Goal: Task Accomplishment & Management: Use online tool/utility

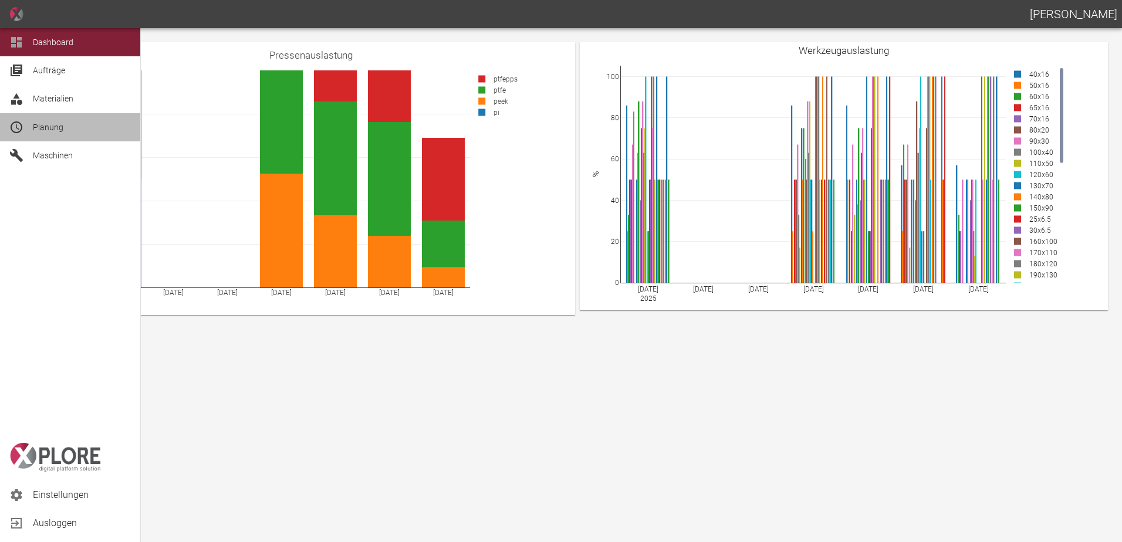
click at [57, 134] on span "Planung" at bounding box center [82, 127] width 98 height 14
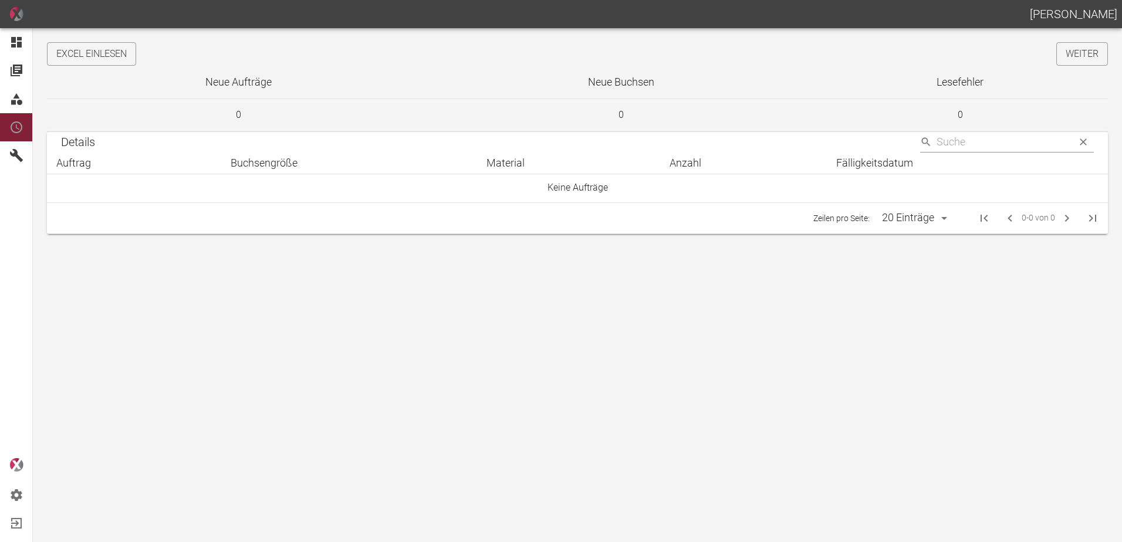
click at [117, 54] on button "Excel einlesen" at bounding box center [91, 53] width 89 height 23
click at [1086, 57] on link "Weiter" at bounding box center [1082, 53] width 52 height 23
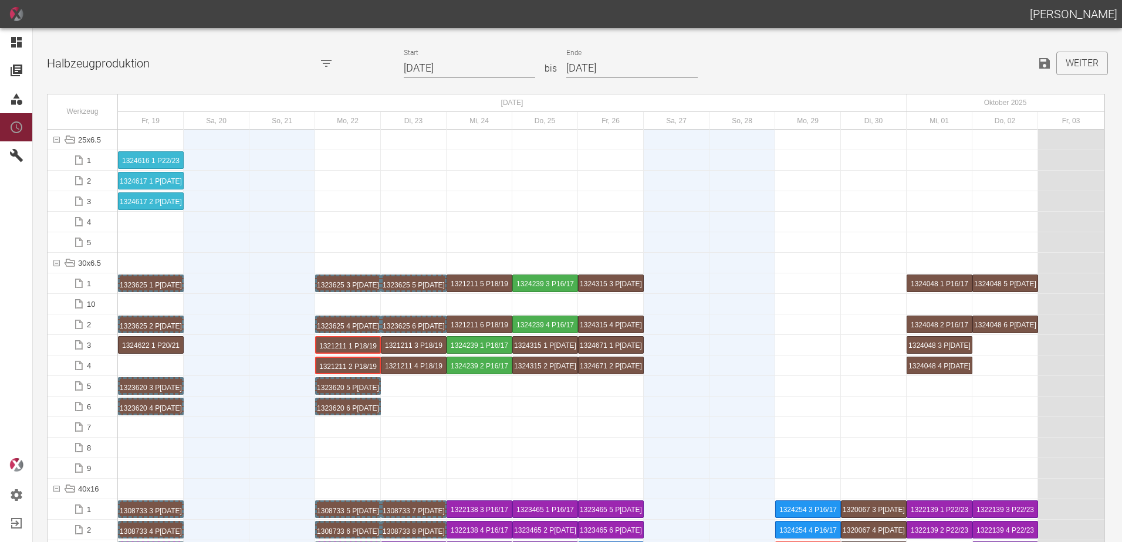
click at [483, 67] on input "[DATE]" at bounding box center [469, 68] width 131 height 21
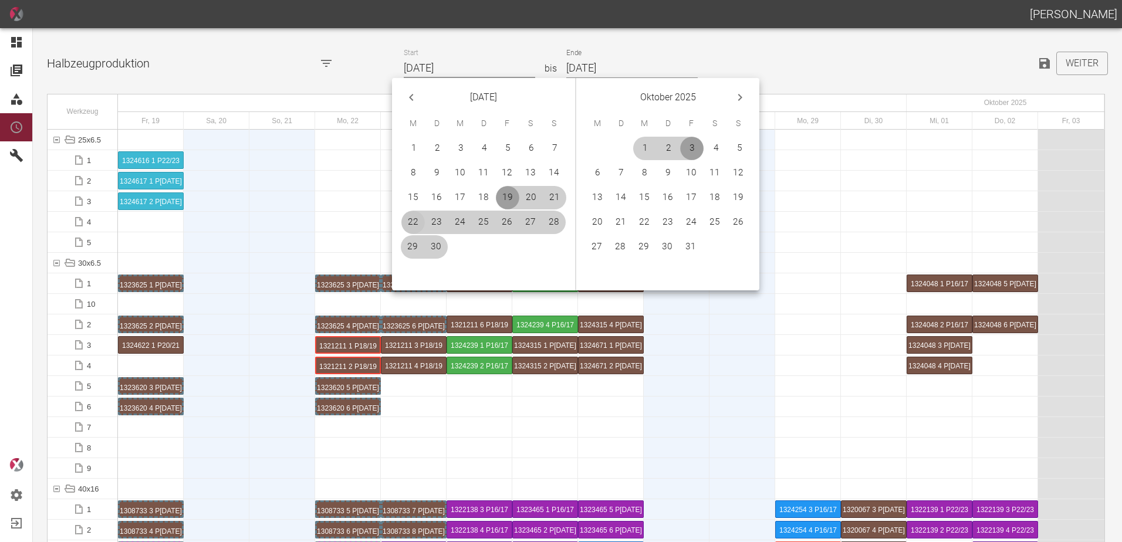
click at [415, 222] on button "22" at bounding box center [412, 222] width 23 height 23
type input "[DATE]"
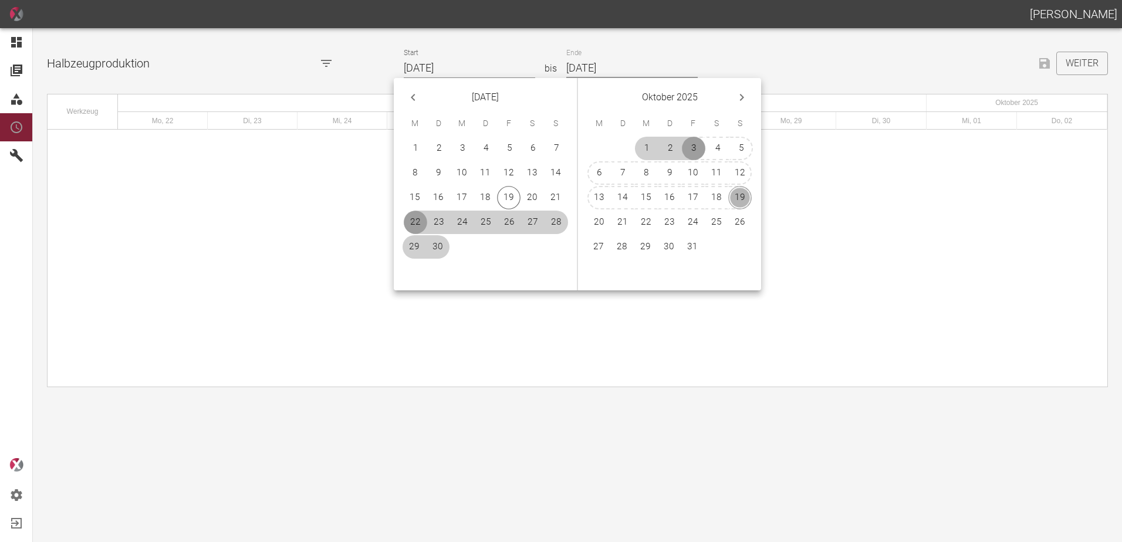
click at [746, 195] on button "19" at bounding box center [739, 197] width 23 height 23
type input "[DATE]"
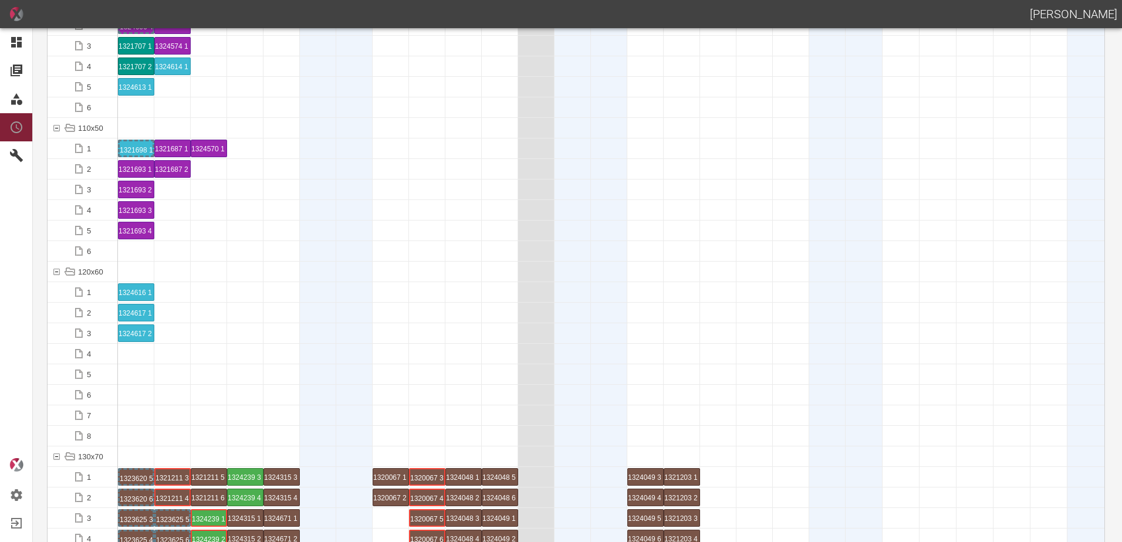
scroll to position [1702, 0]
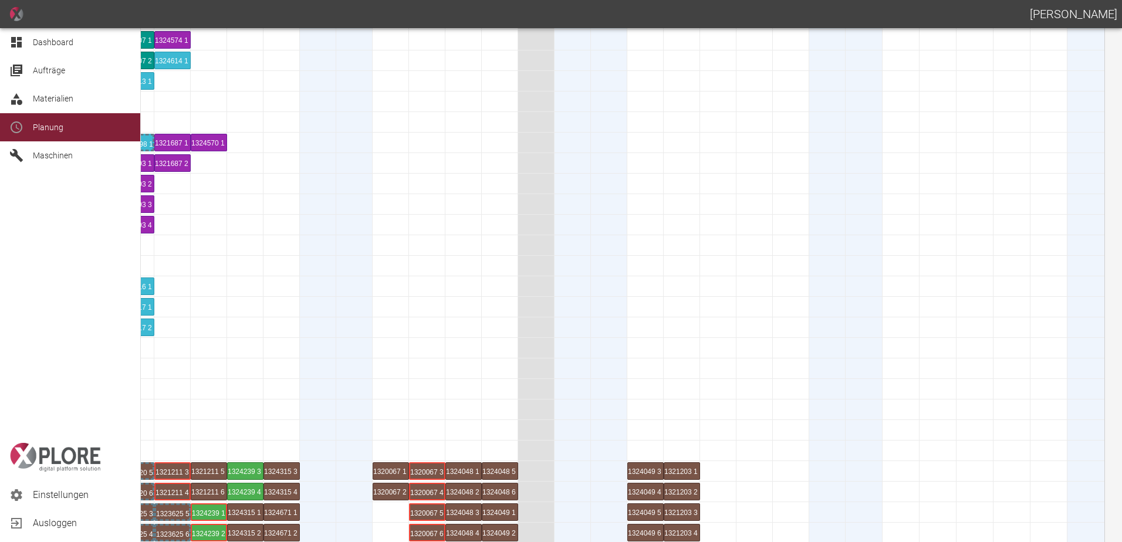
click at [10, 43] on icon at bounding box center [16, 42] width 14 height 14
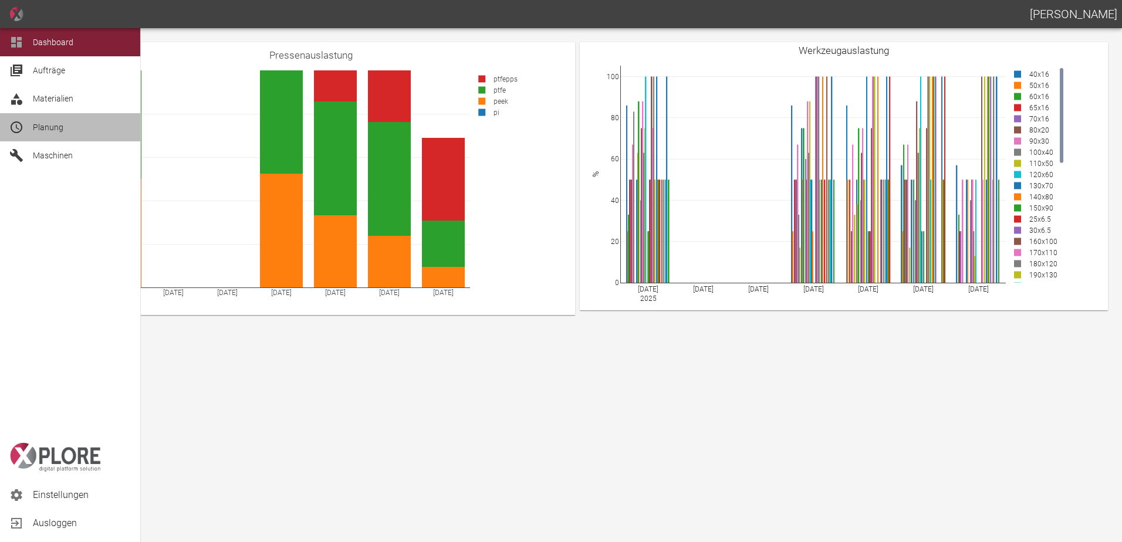
click at [42, 128] on span "Planung" at bounding box center [48, 127] width 31 height 9
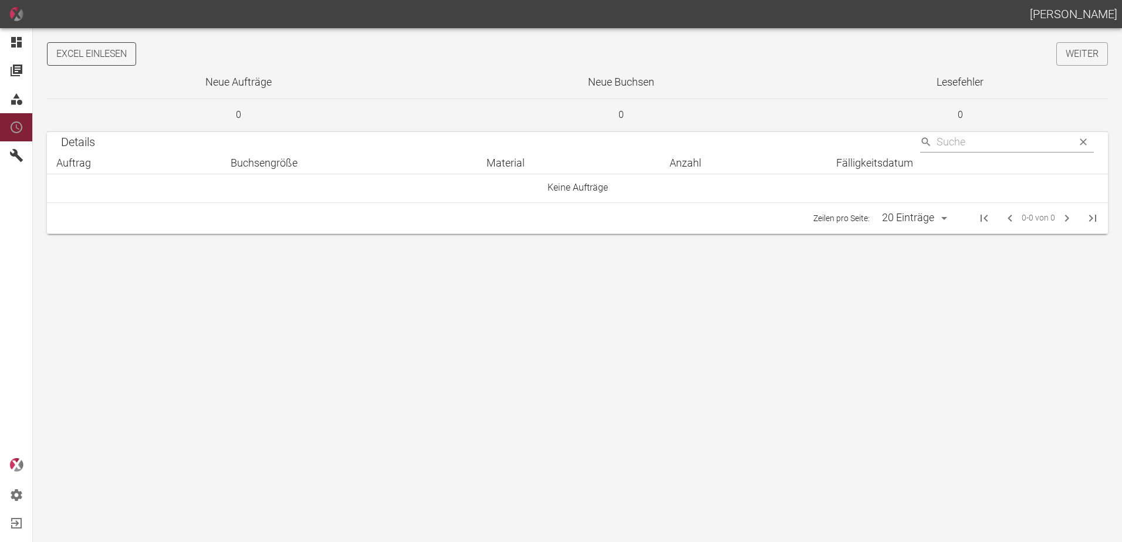
click at [118, 59] on button "Excel einlesen" at bounding box center [91, 53] width 89 height 23
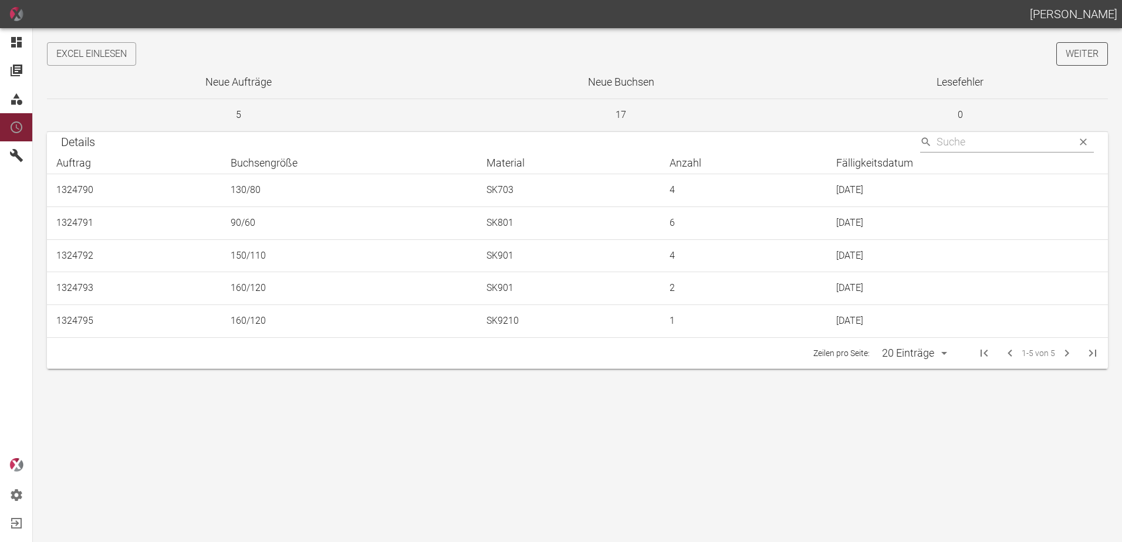
click at [1086, 51] on link "Weiter" at bounding box center [1082, 53] width 52 height 23
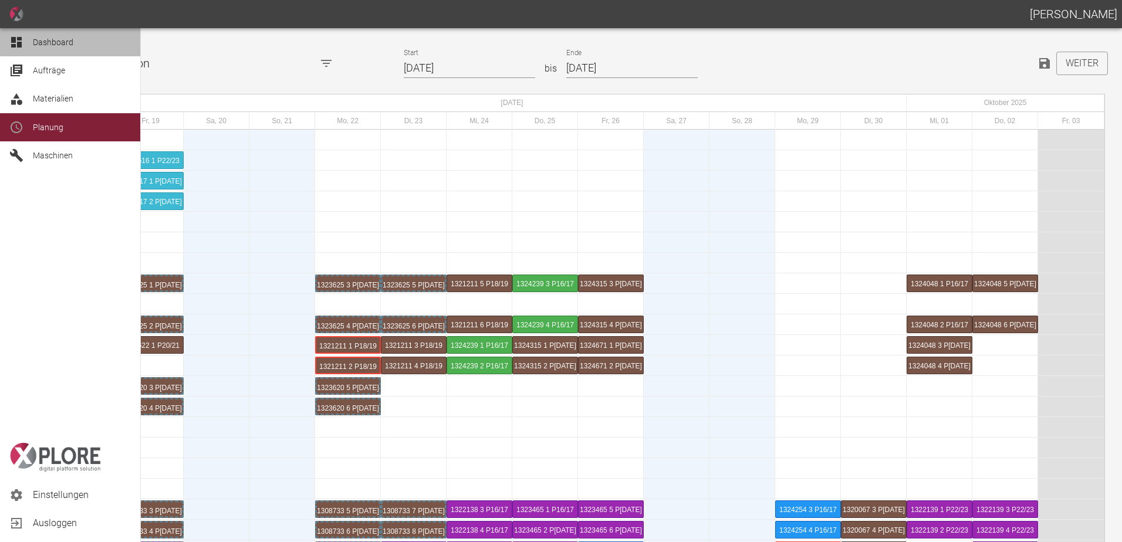
click at [16, 42] on icon at bounding box center [16, 42] width 14 height 14
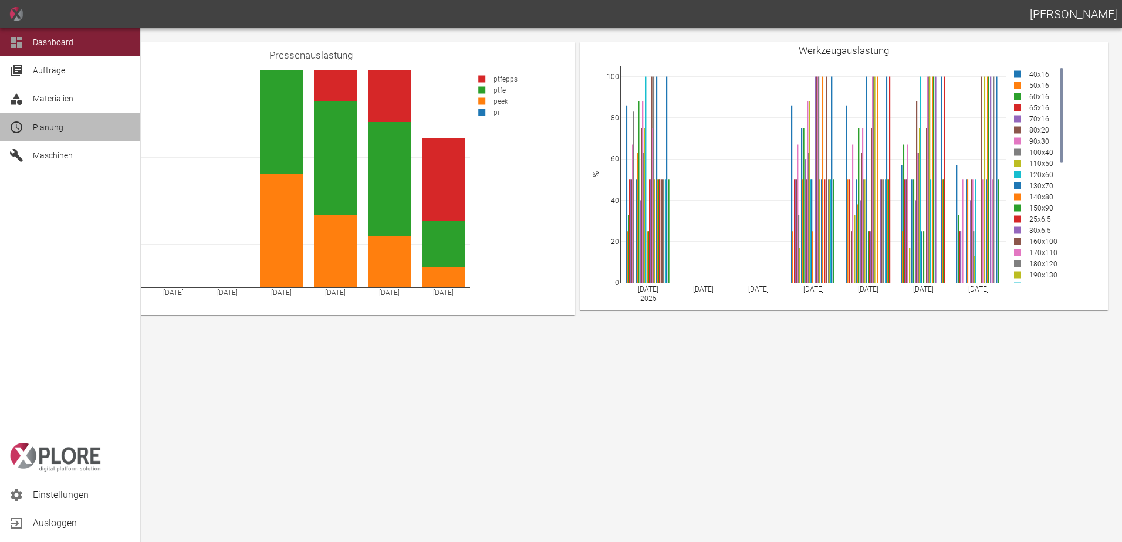
click at [26, 124] on div at bounding box center [18, 127] width 18 height 14
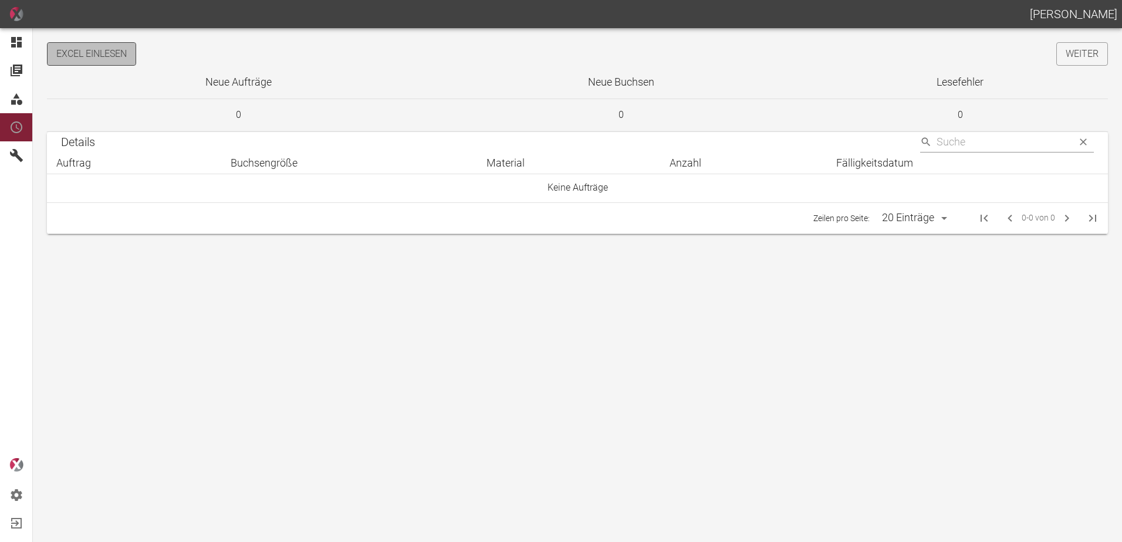
click at [102, 54] on button "Excel einlesen" at bounding box center [91, 53] width 89 height 23
click at [1083, 63] on link "Weiter" at bounding box center [1082, 53] width 52 height 23
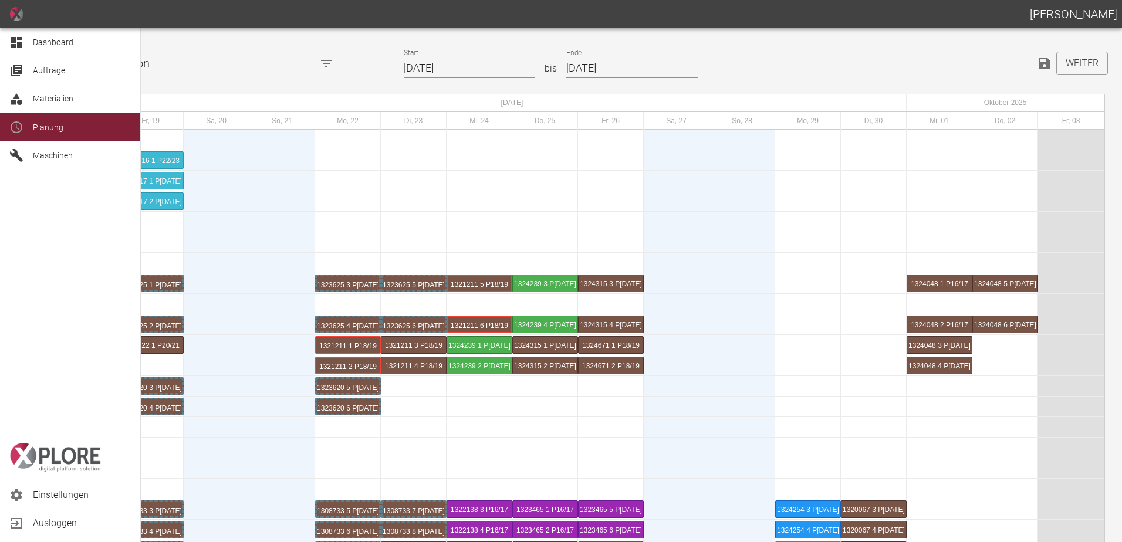
click at [10, 41] on icon at bounding box center [16, 42] width 14 height 14
